Goal: Navigation & Orientation: Find specific page/section

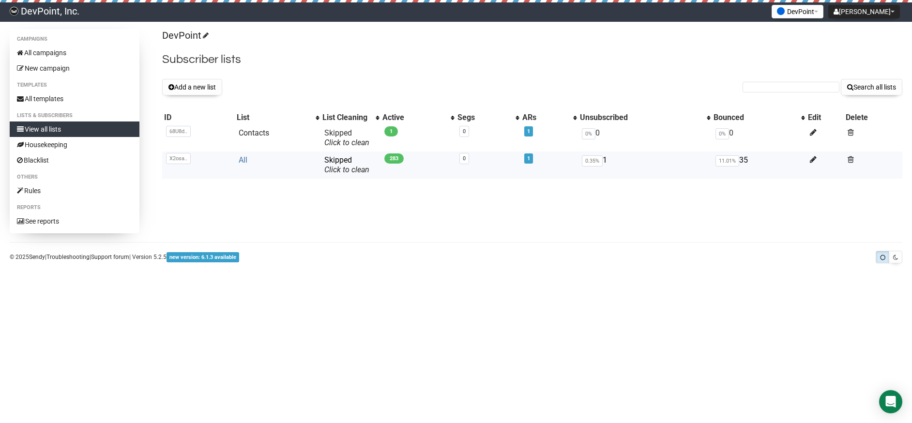
click at [244, 159] on link "All" at bounding box center [243, 159] width 9 height 9
click at [252, 129] on link "Contacts" at bounding box center [254, 132] width 31 height 9
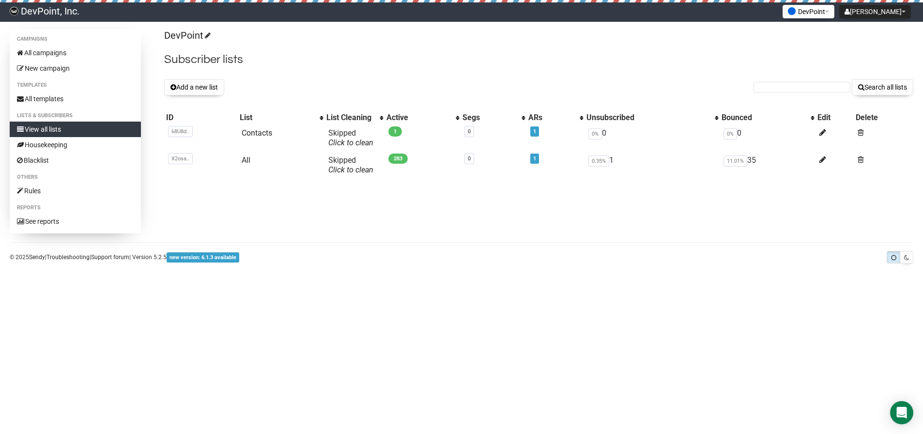
click at [343, 236] on div "Campaigns All campaigns New campaign Templates All templates Lists & subscriber…" at bounding box center [461, 148] width 923 height 238
click at [249, 157] on link "All" at bounding box center [246, 159] width 9 height 9
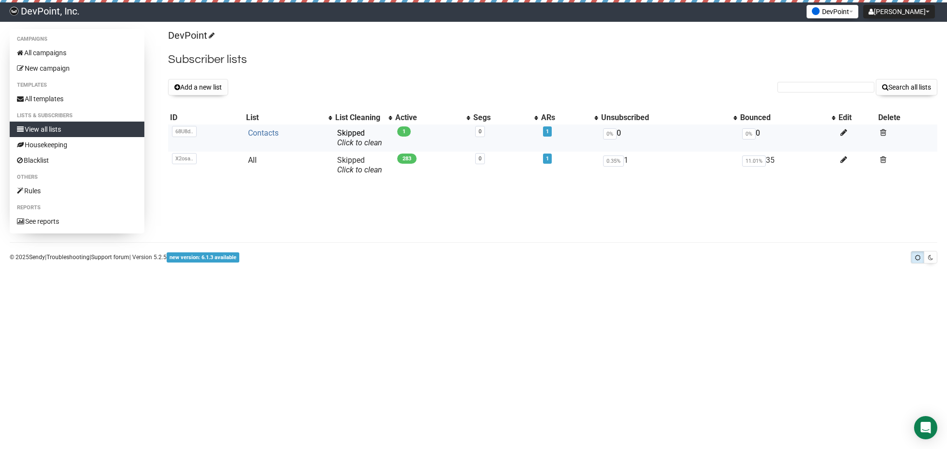
click at [272, 131] on link "Contacts" at bounding box center [263, 132] width 31 height 9
click at [271, 135] on link "Contacts" at bounding box center [263, 132] width 31 height 9
